Goal: Information Seeking & Learning: Learn about a topic

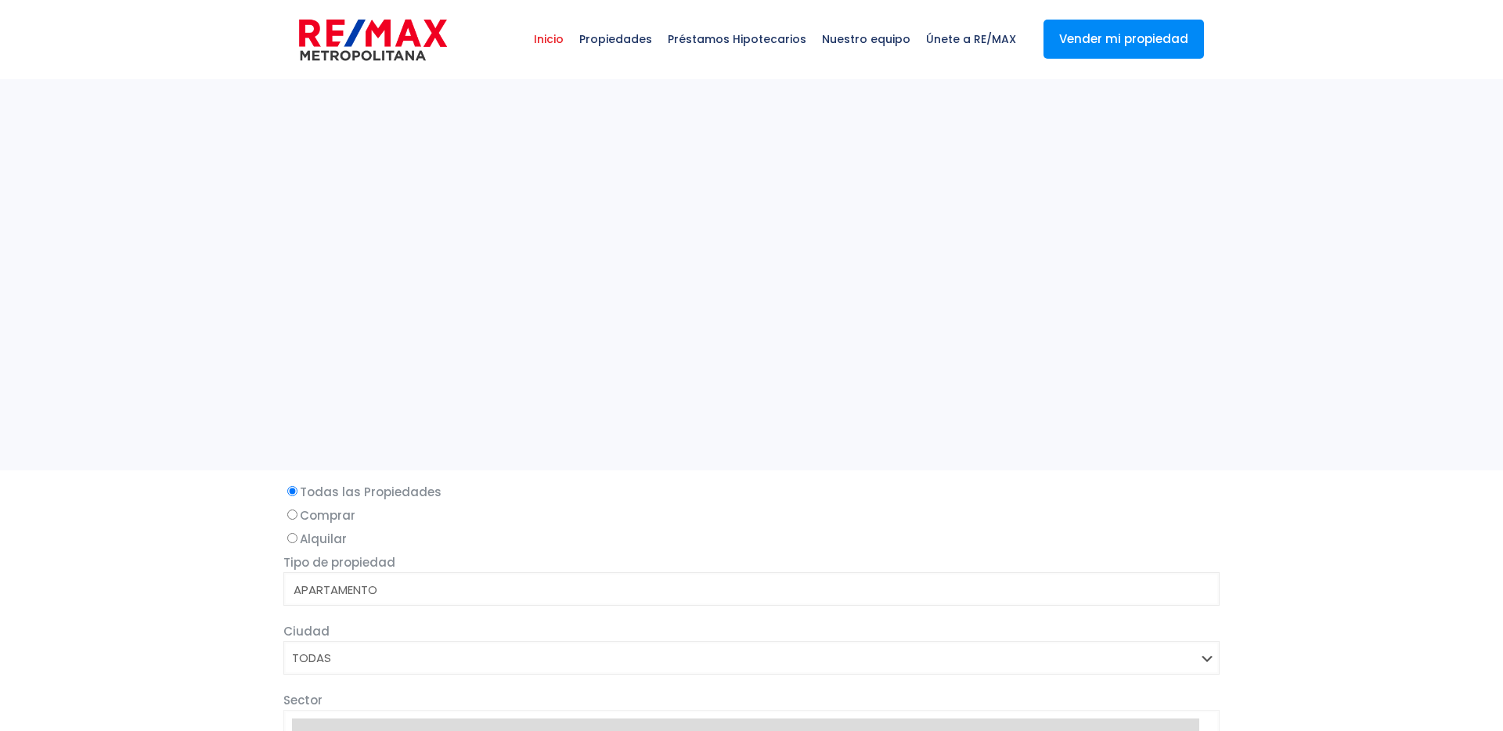
select select
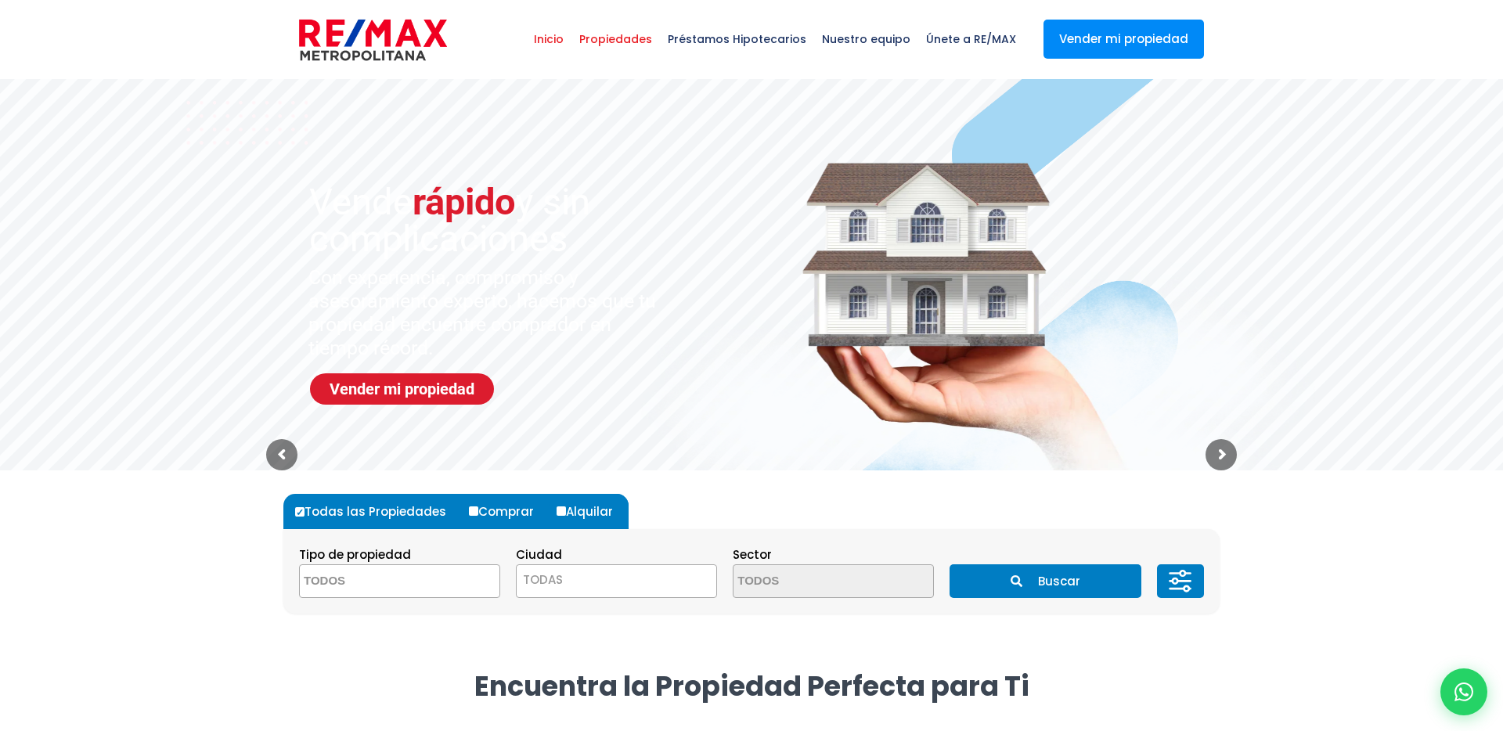
click at [643, 42] on span "Propiedades" at bounding box center [615, 39] width 88 height 47
click at [1456, 689] on icon at bounding box center [1463, 692] width 20 height 20
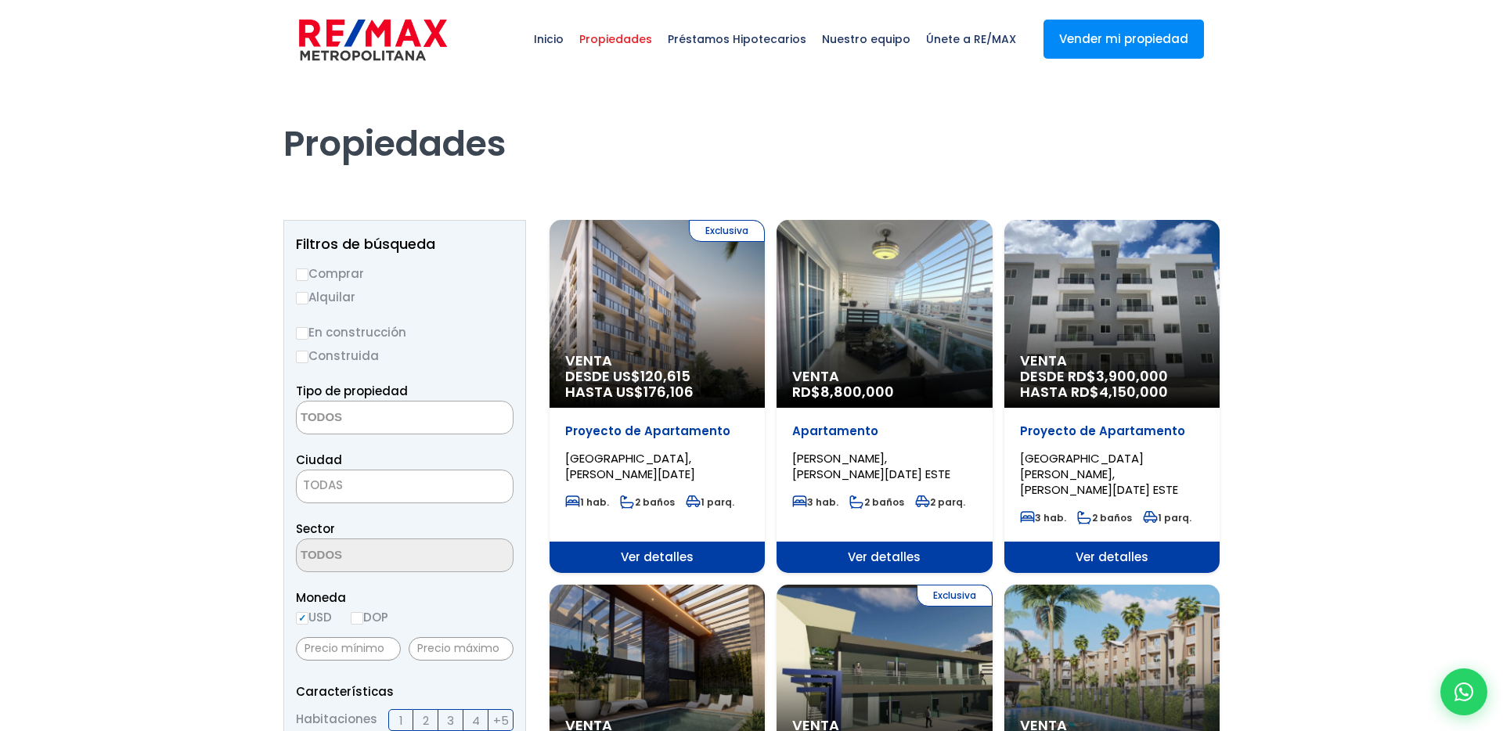
select select
click at [1460, 688] on icon at bounding box center [1463, 692] width 20 height 20
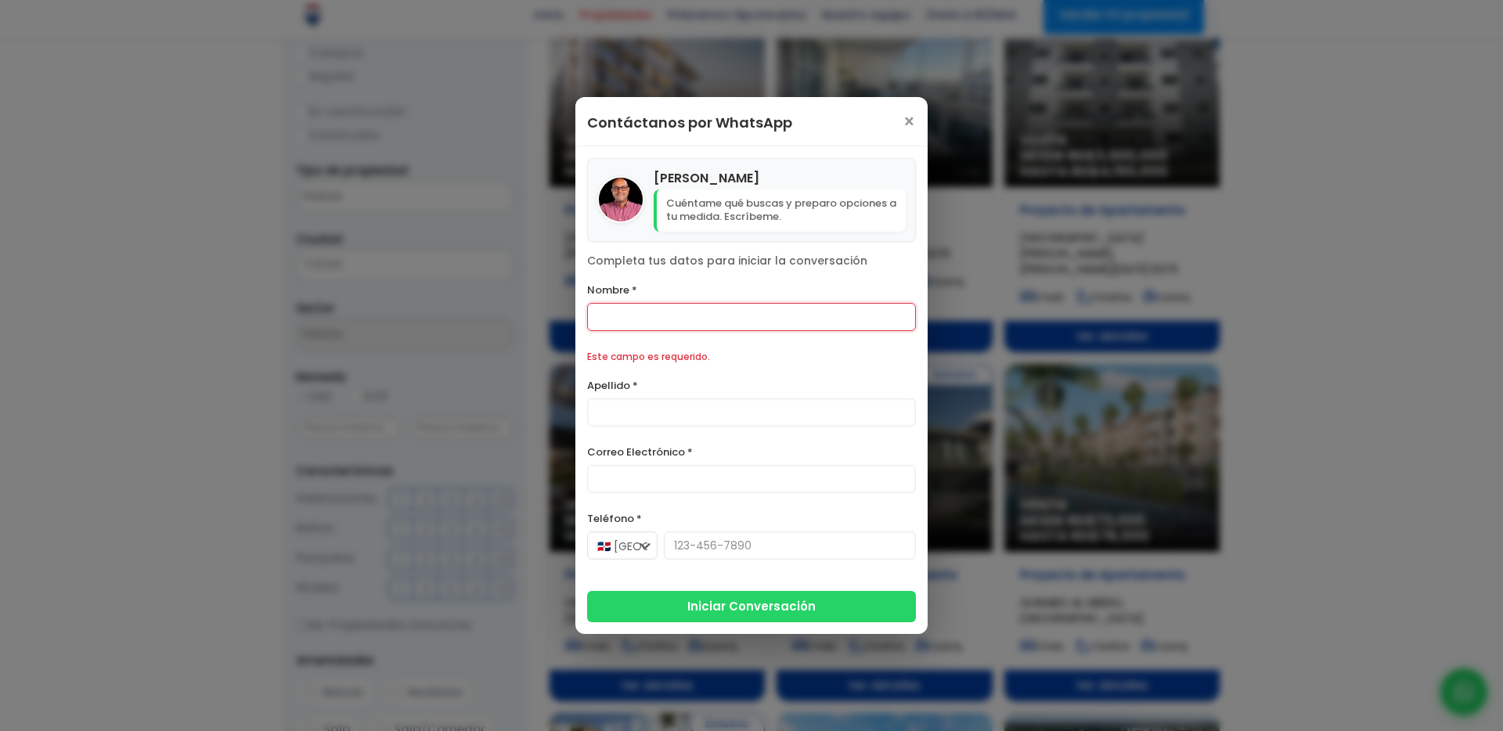
scroll to position [225, 0]
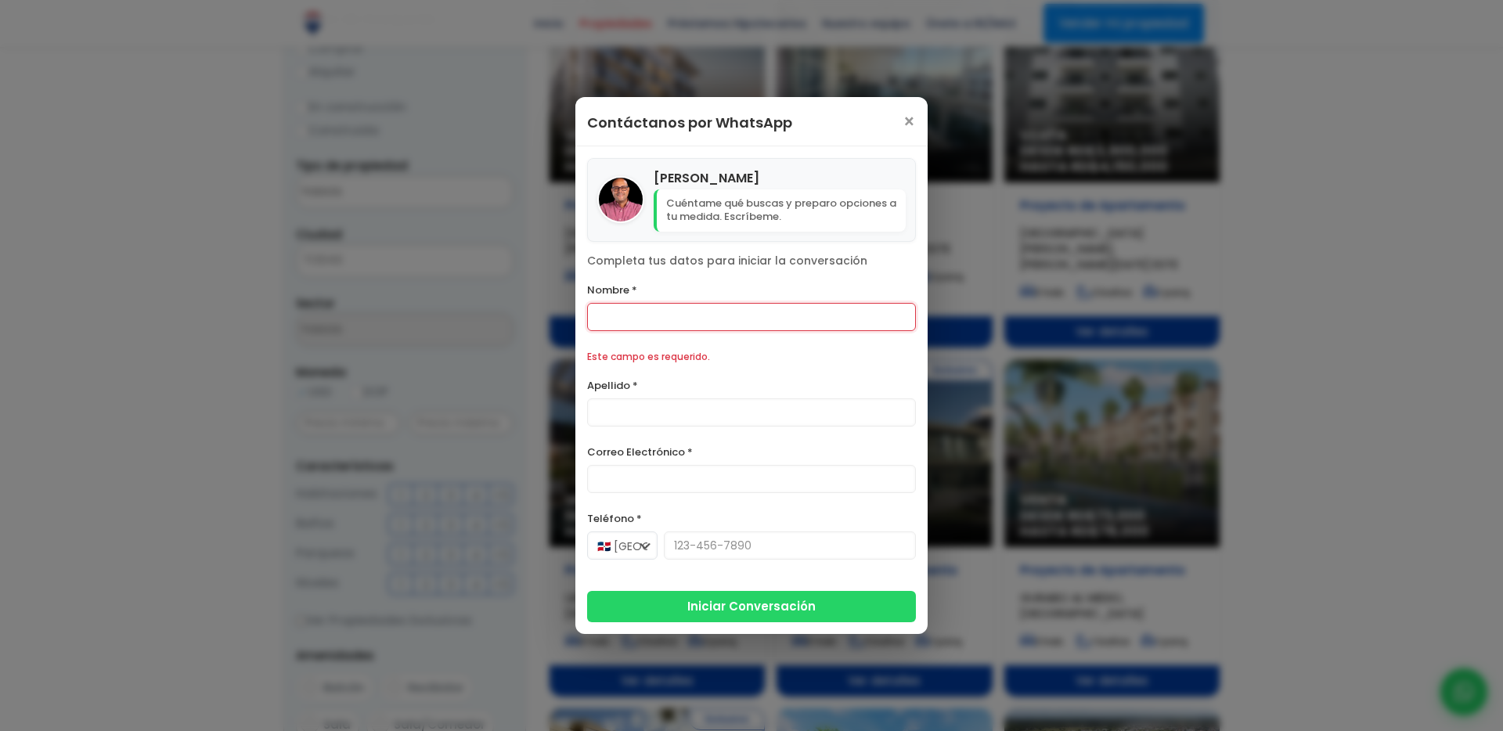
click at [696, 278] on div "Julio Holguin Cuéntame qué buscas y preparo opciones a tu medida. Escríbeme. Co…" at bounding box center [751, 390] width 352 height 488
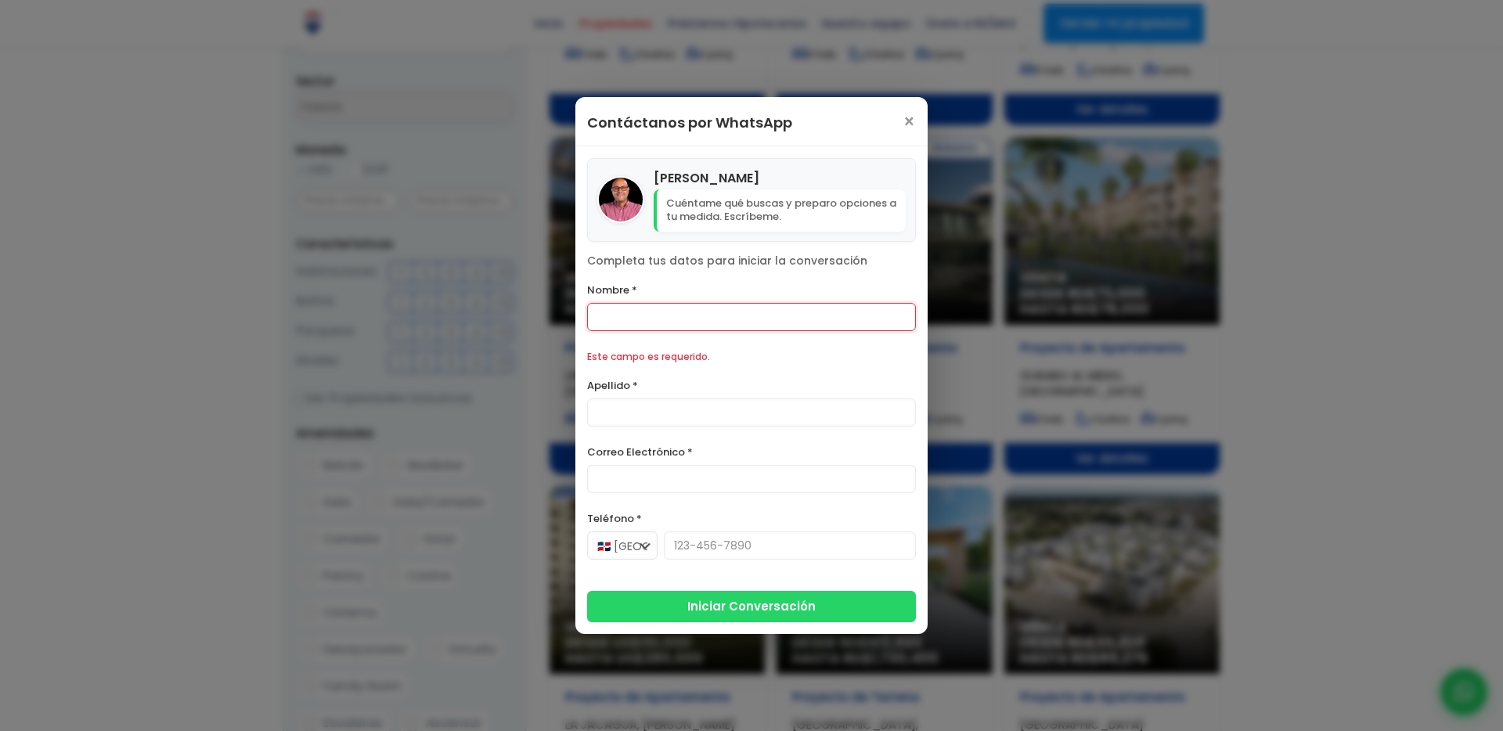
scroll to position [449, 0]
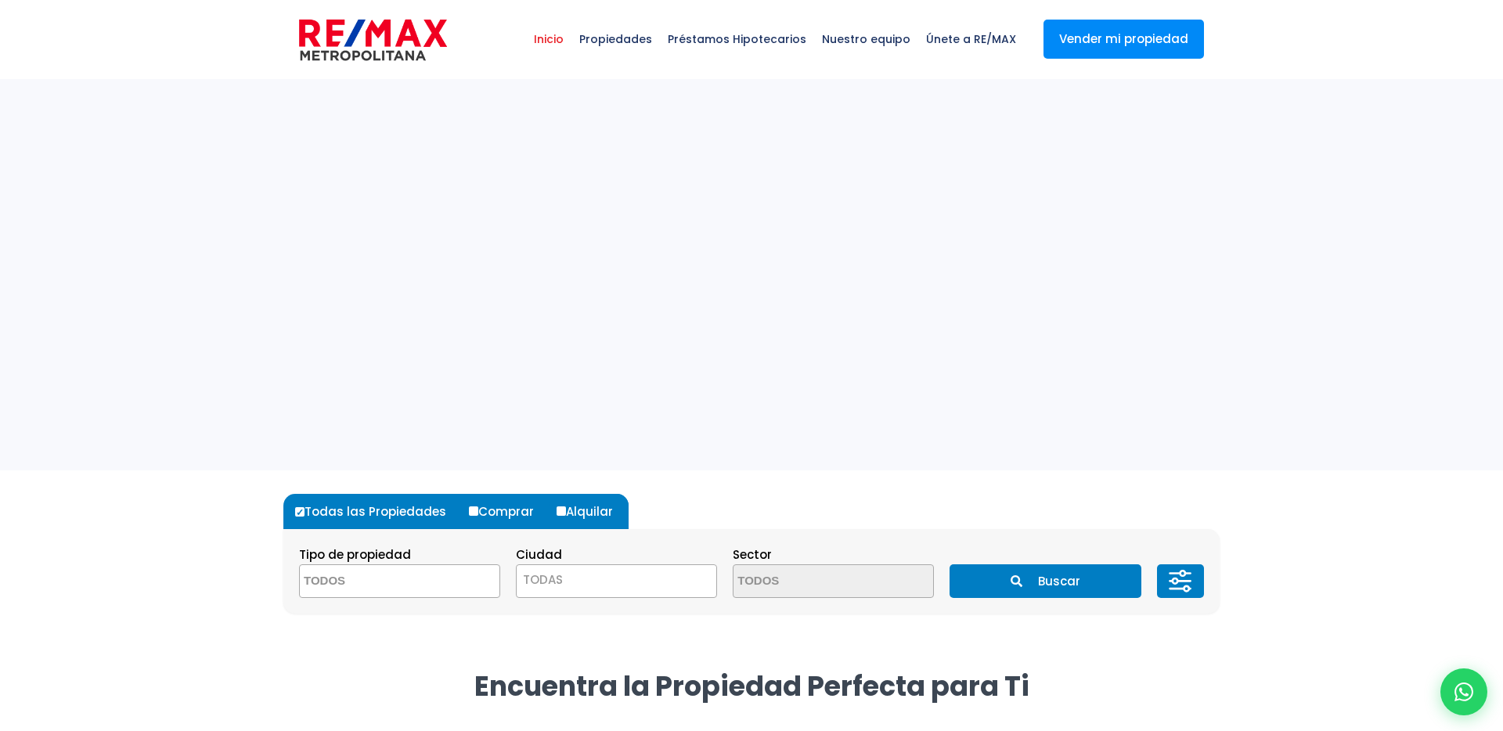
select select
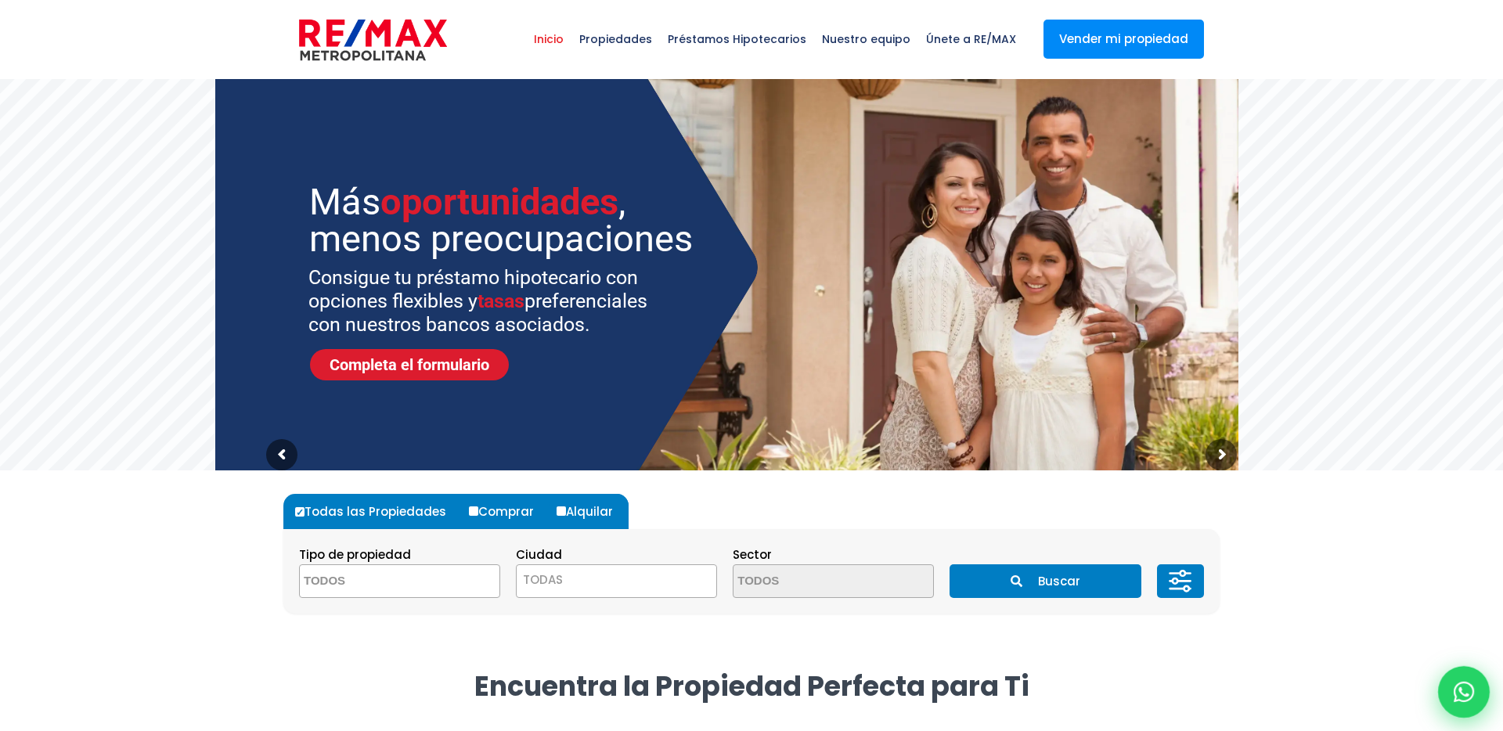
click at [1460, 693] on icon at bounding box center [1463, 692] width 20 height 20
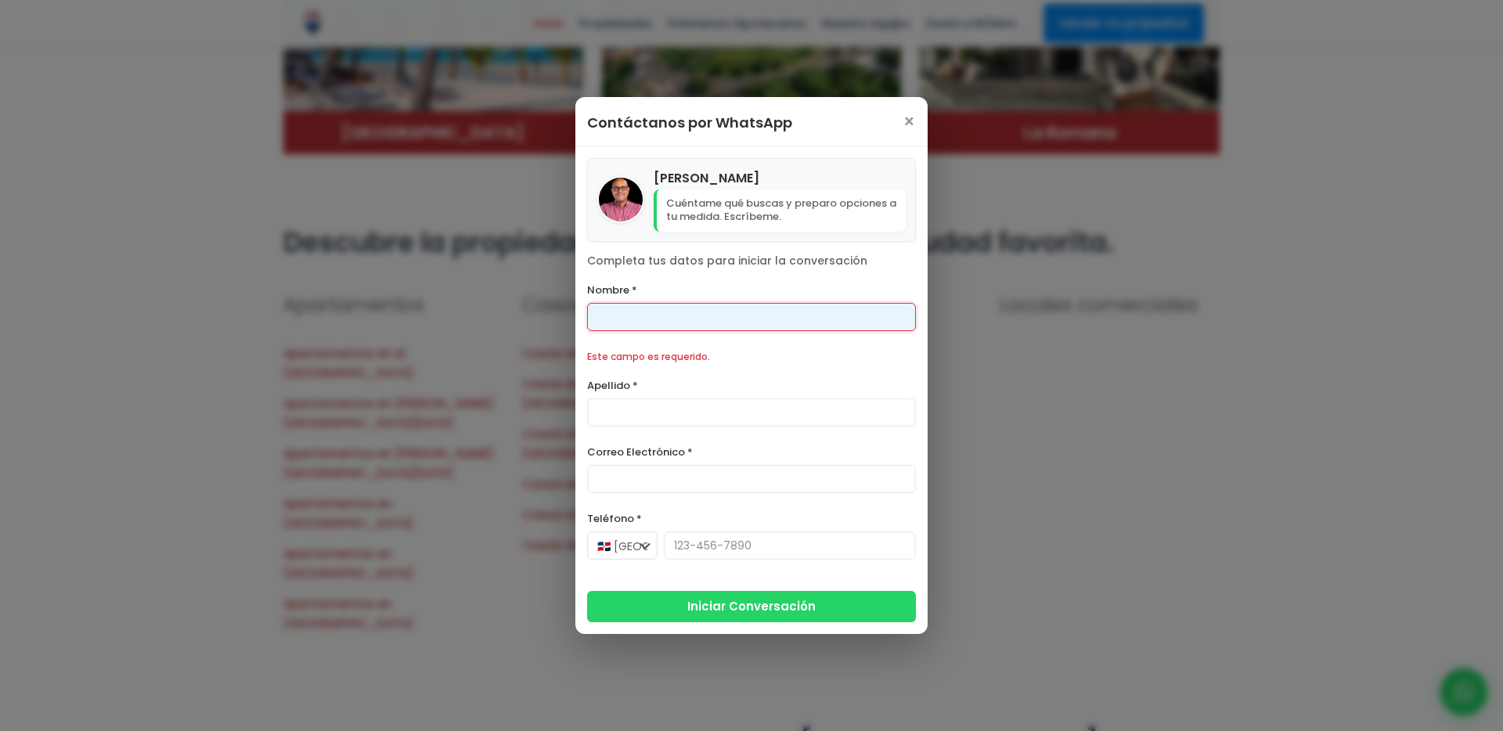
scroll to position [1437, 0]
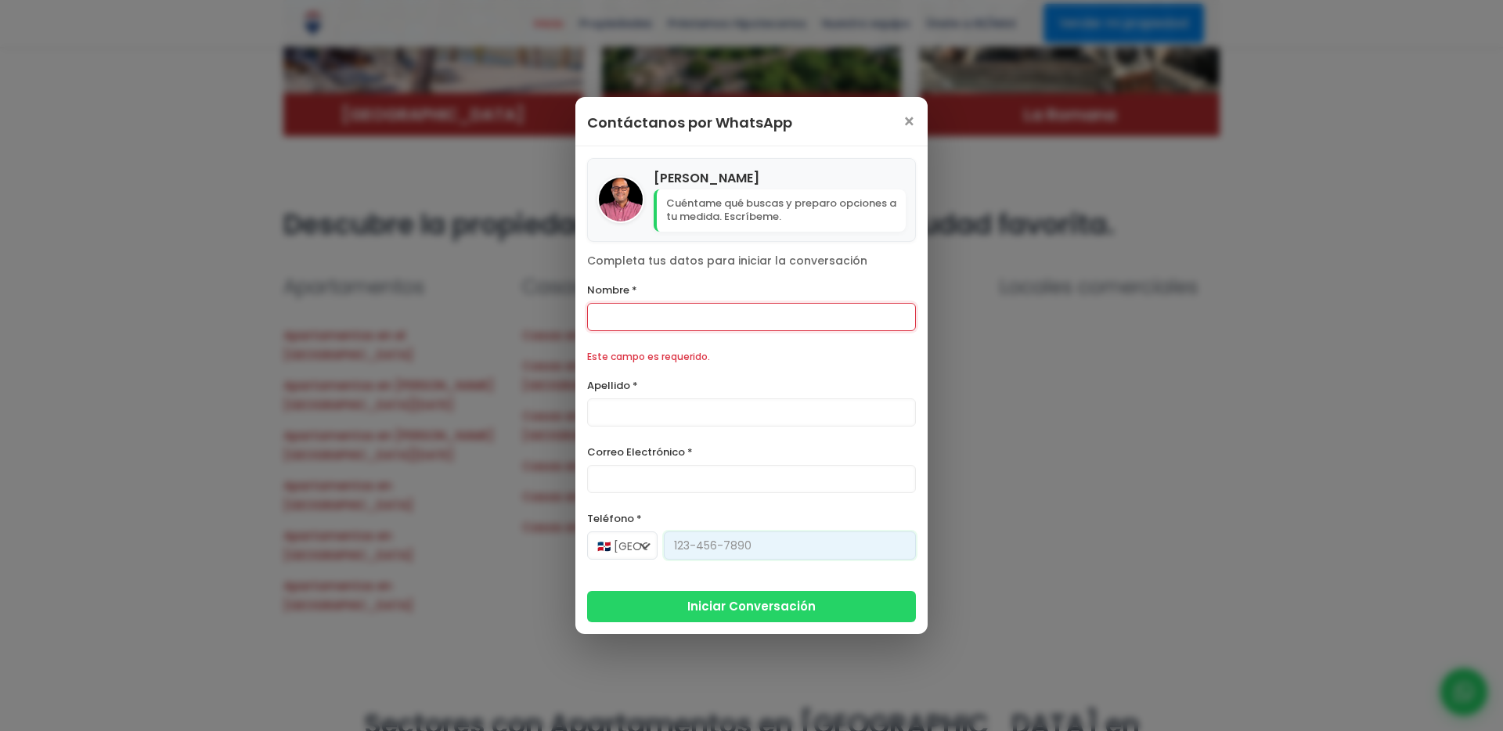
click at [758, 536] on input "Teléfono *" at bounding box center [790, 545] width 252 height 28
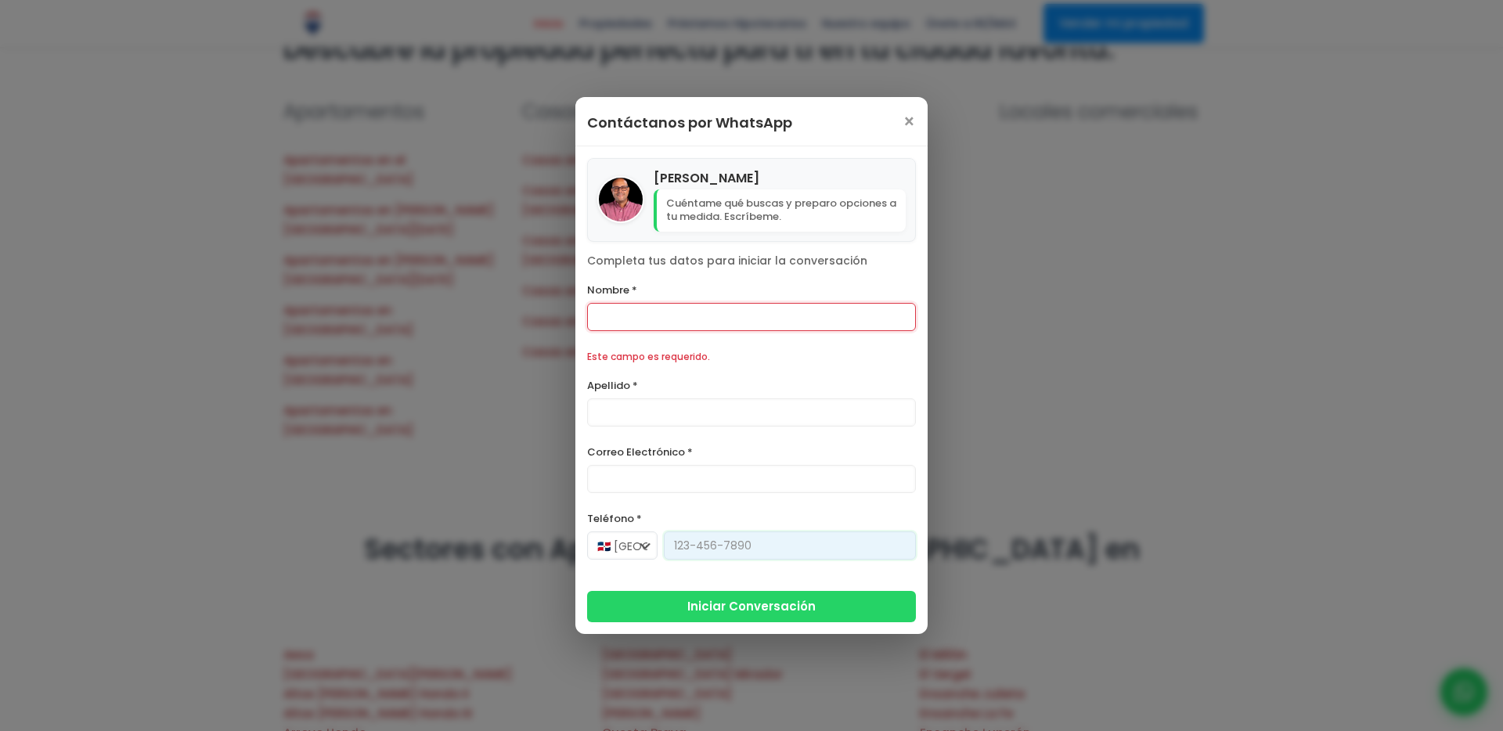
scroll to position [1661, 0]
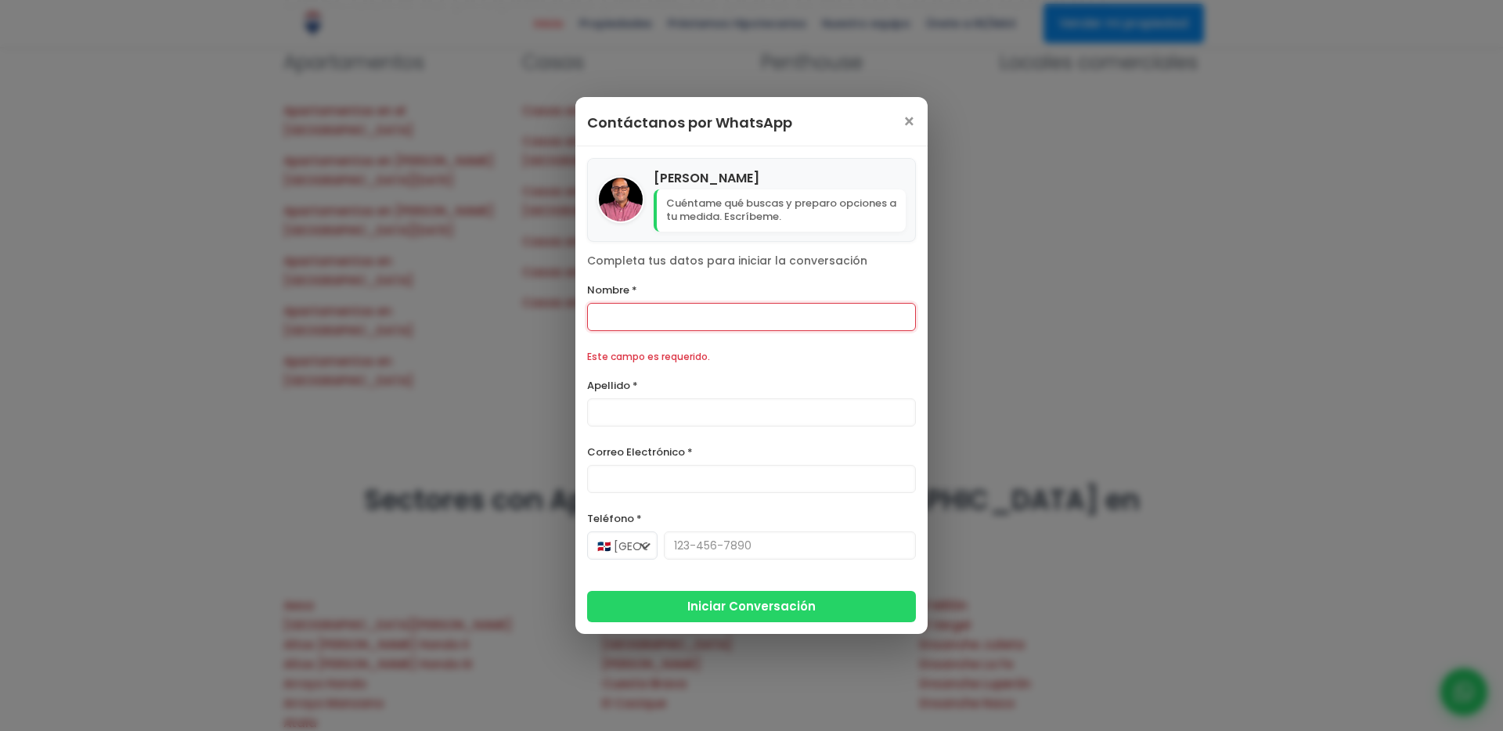
click at [754, 437] on form "Nombre * Este campo es requerido. Apellido * Correo Electrónico * Teléfono * 🇩🇴…" at bounding box center [751, 451] width 329 height 342
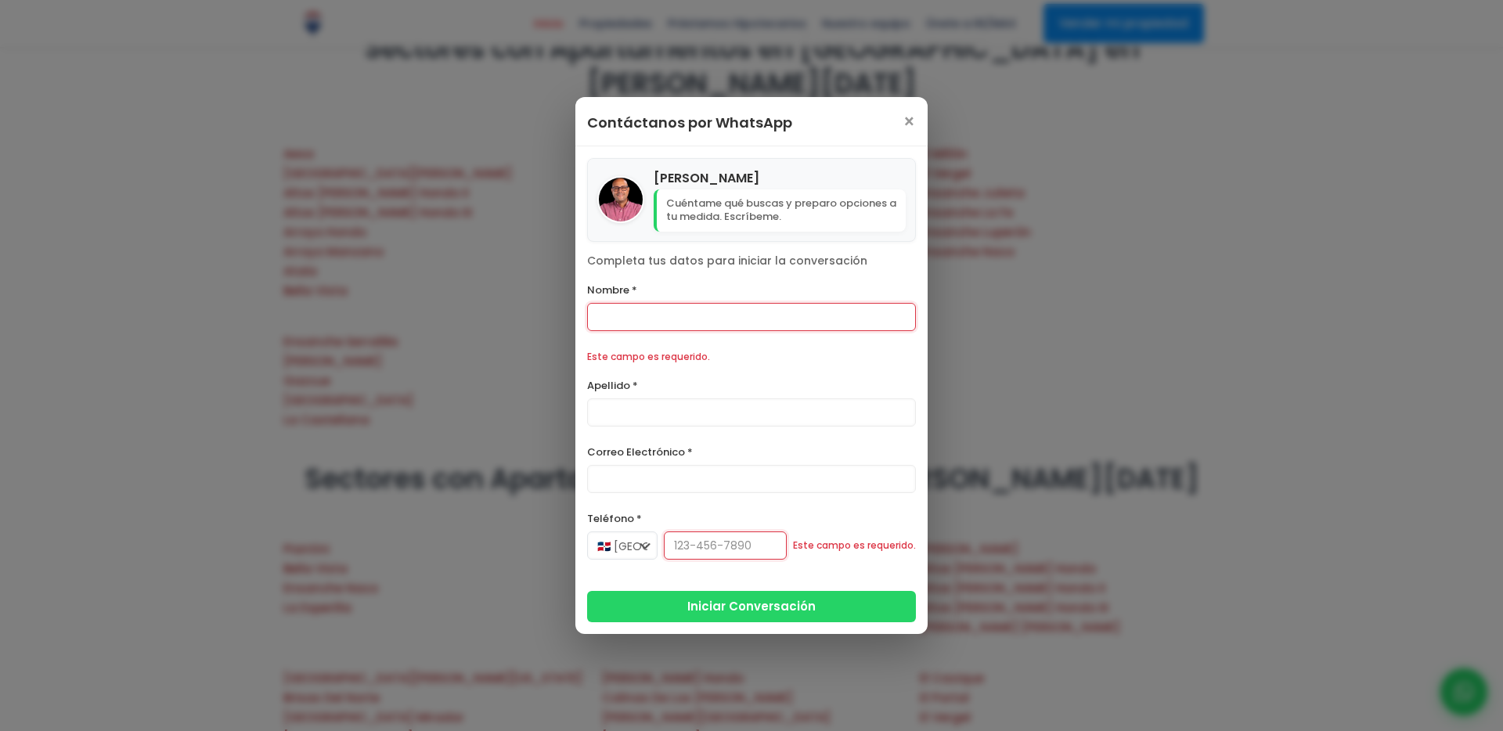
scroll to position [2115, 0]
click at [905, 113] on span "×" at bounding box center [908, 122] width 13 height 19
